Goal: Check status: Check status

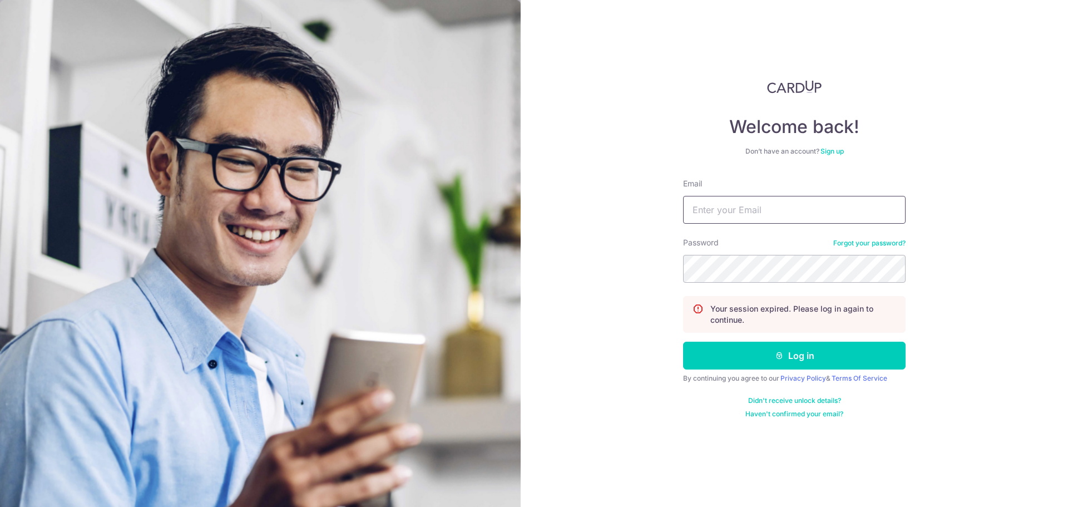
click at [807, 214] on input "Email" at bounding box center [794, 210] width 223 height 28
type input "[EMAIL_ADDRESS][DOMAIN_NAME]"
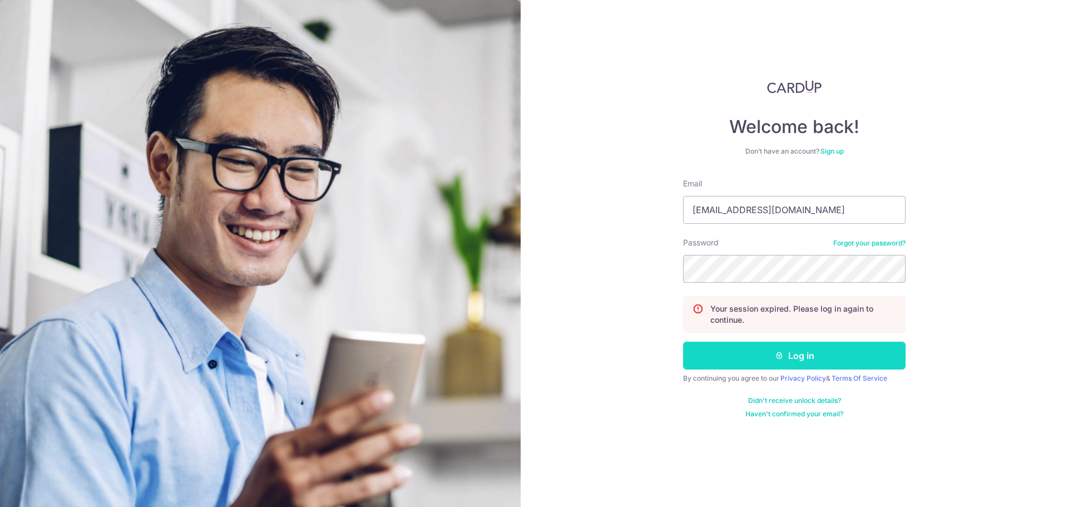
click at [776, 362] on button "Log in" at bounding box center [794, 356] width 223 height 28
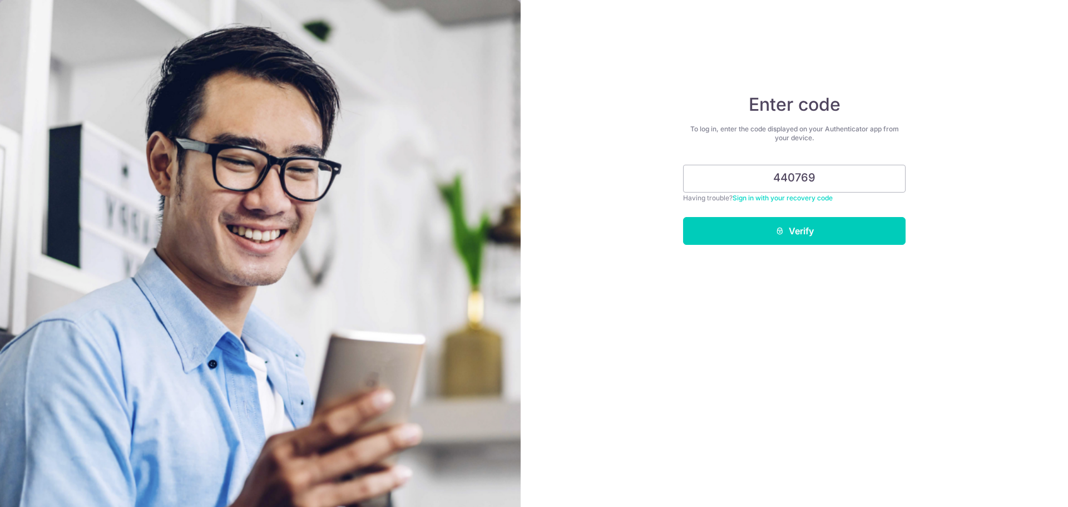
type input "440769"
click at [683, 217] on button "Verify" at bounding box center [794, 231] width 223 height 28
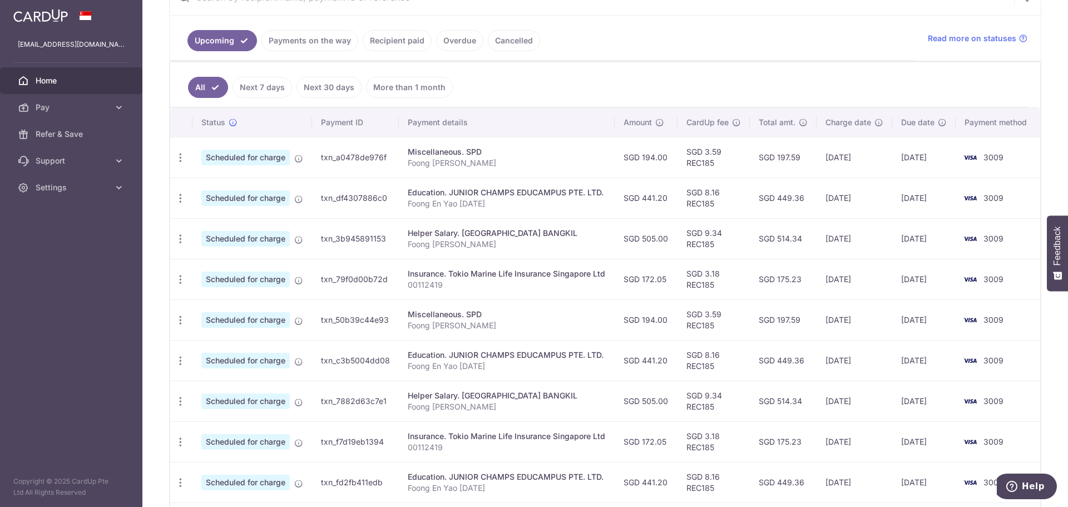
scroll to position [236, 0]
click at [307, 44] on link "Payments on the way" at bounding box center [309, 40] width 97 height 21
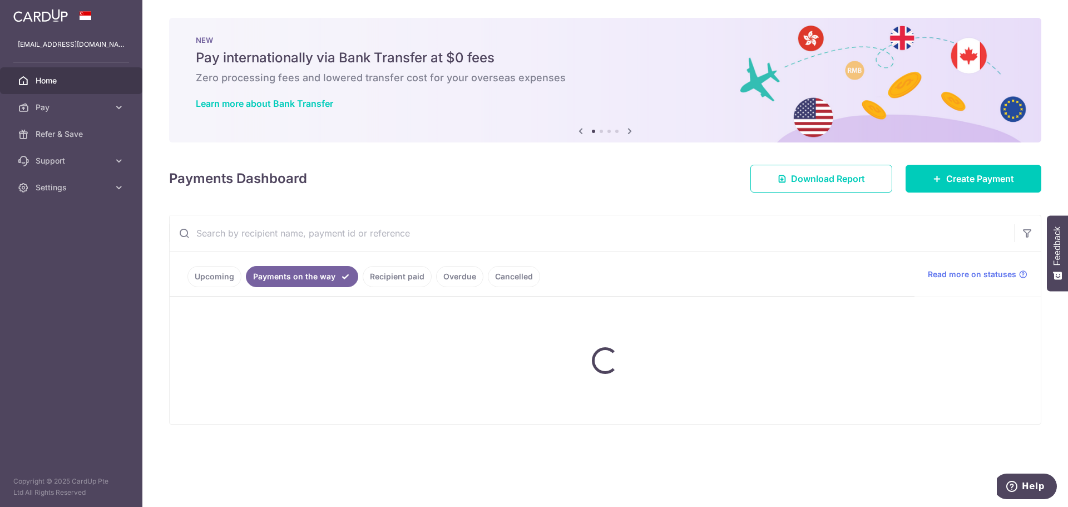
scroll to position [0, 0]
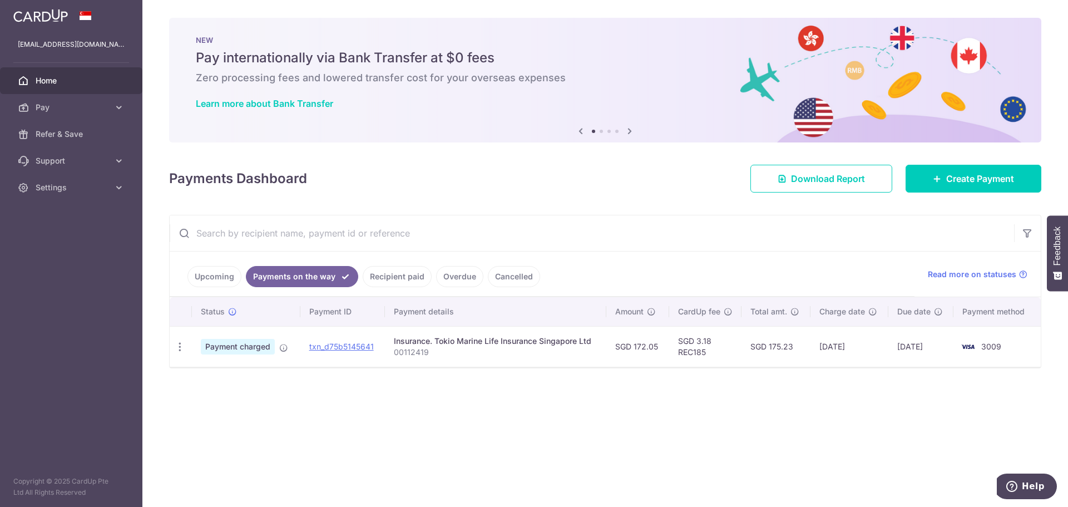
click at [403, 278] on link "Recipient paid" at bounding box center [397, 276] width 69 height 21
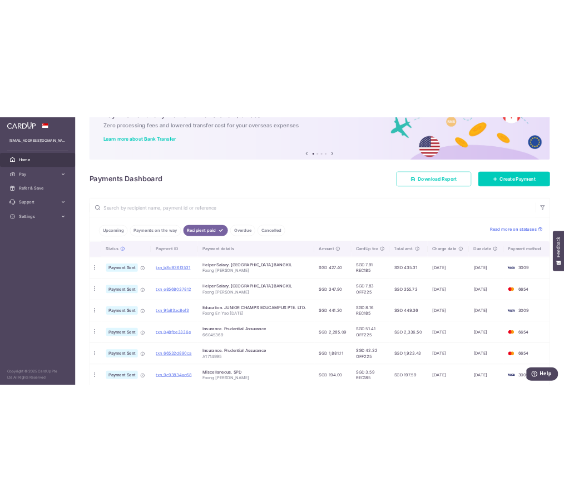
scroll to position [111, 0]
